Goal: Communication & Community: Answer question/provide support

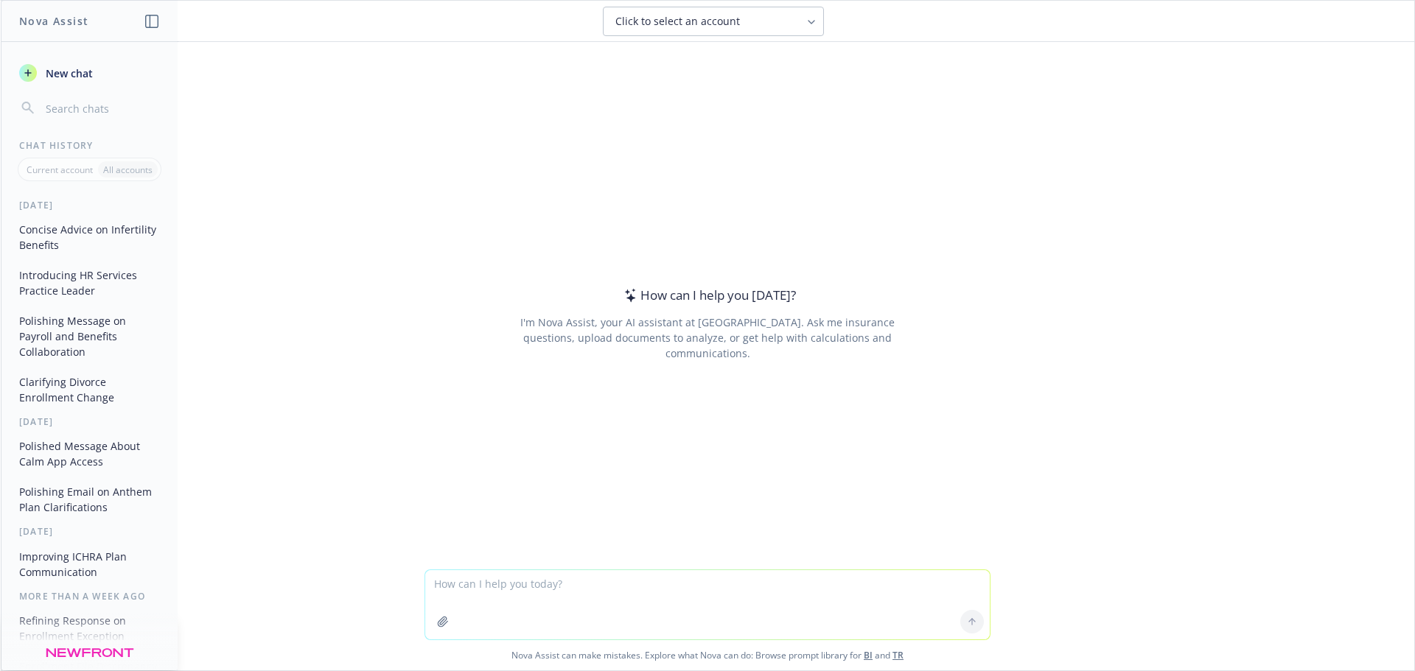
click at [546, 593] on textarea at bounding box center [707, 604] width 565 height 69
click at [572, 585] on textarea "make this more polished." at bounding box center [707, 604] width 565 height 69
paste textarea "As a reminder, HIPAA rules provide that HIPAA training is required for certain …"
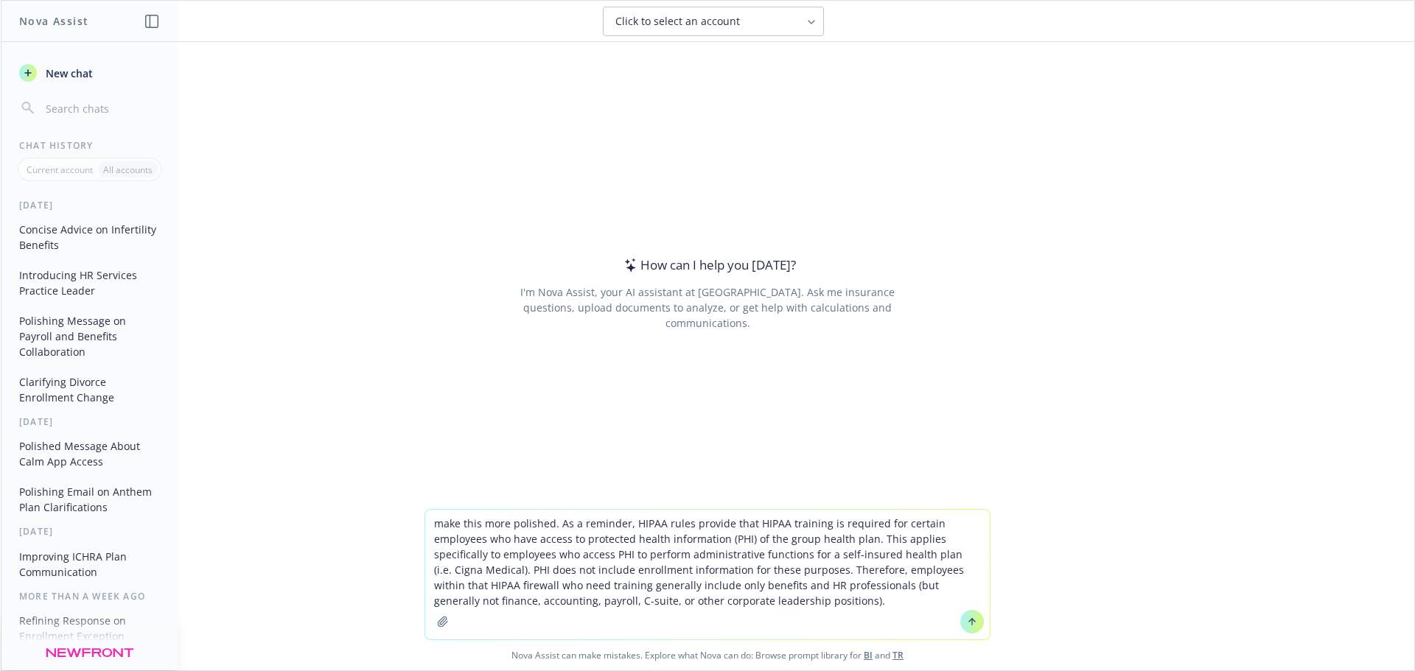
type textarea "make this more polished. As a reminder, HIPAA rules provide that HIPAA training…"
click at [967, 624] on icon at bounding box center [972, 622] width 10 height 10
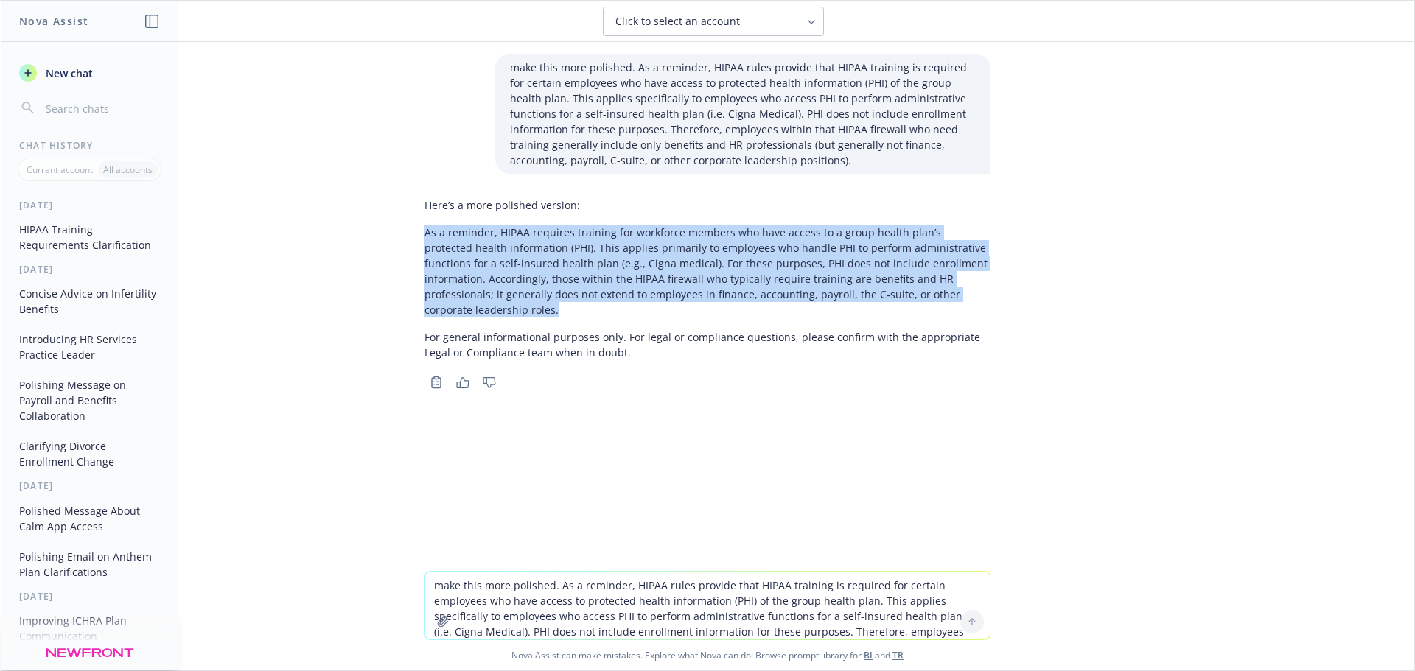
drag, startPoint x: 420, startPoint y: 231, endPoint x: 982, endPoint y: 304, distance: 566.9
click at [982, 304] on p "As a reminder, HIPAA requires training for workforce members who have access to…" at bounding box center [707, 271] width 566 height 93
copy p "As a reminder, HIPAA requires training for workforce members who have access to…"
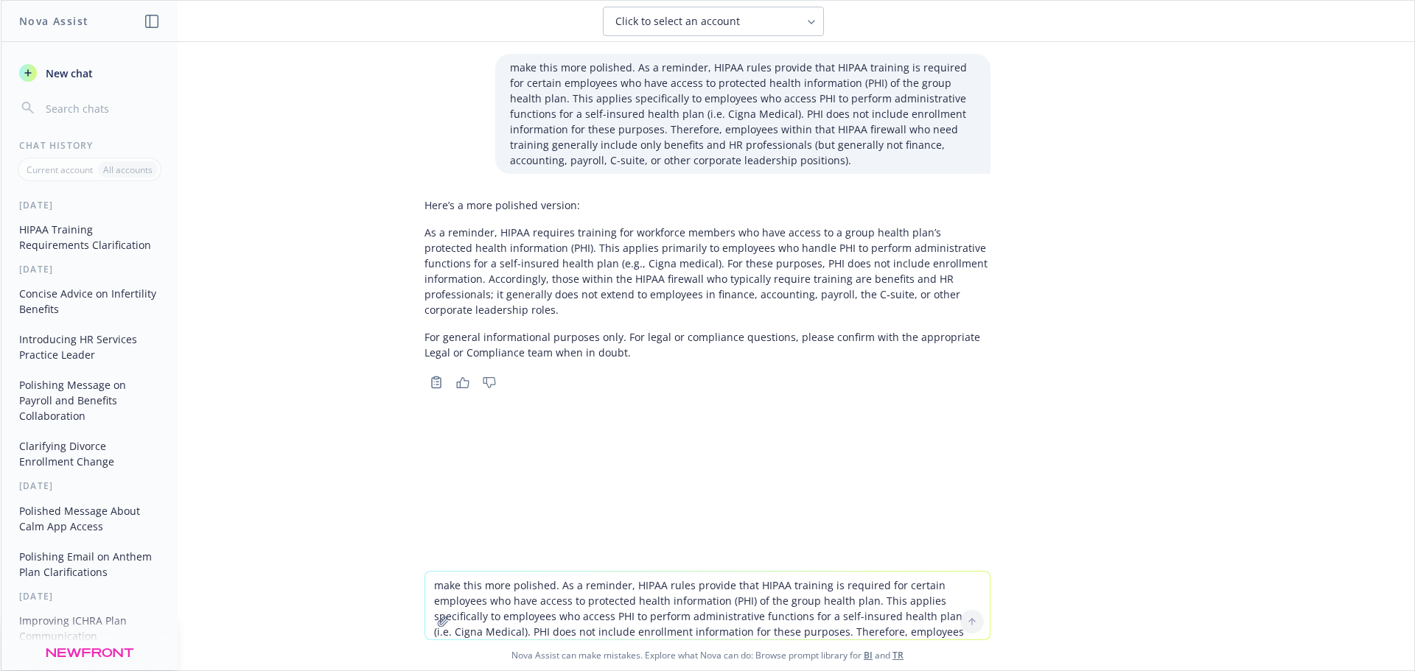
click at [1175, 273] on div "make this more polished. As a reminder, HIPAA rules provide that HIPAA training…" at bounding box center [707, 306] width 1413 height 529
